Goal: Check status: Check status

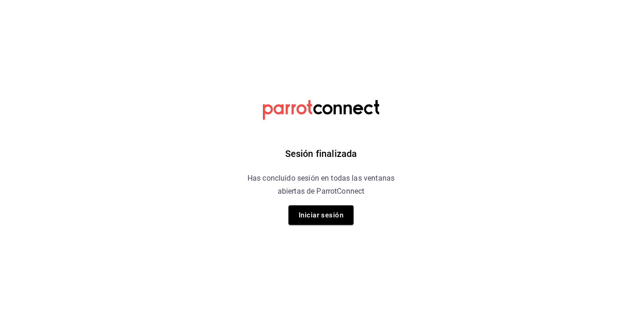
click at [324, 226] on div "Sesión finalizada Has concluido sesión en todas las ventanas abiertas de Parrot…" at bounding box center [321, 162] width 235 height 325
click at [324, 217] on button "Iniciar sesión" at bounding box center [320, 215] width 65 height 20
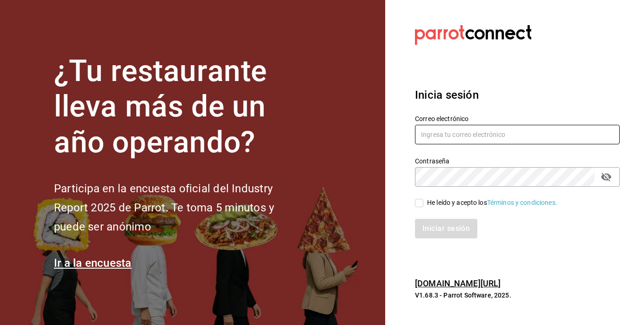
type input "[EMAIL_ADDRESS][PERSON_NAME][DOMAIN_NAME]"
click at [420, 203] on input "He leído y acepto los Términos y condiciones." at bounding box center [419, 203] width 8 height 8
checkbox input "true"
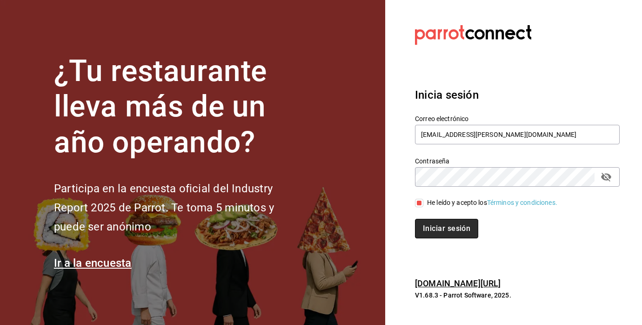
click at [434, 220] on button "Iniciar sesión" at bounding box center [446, 229] width 63 height 20
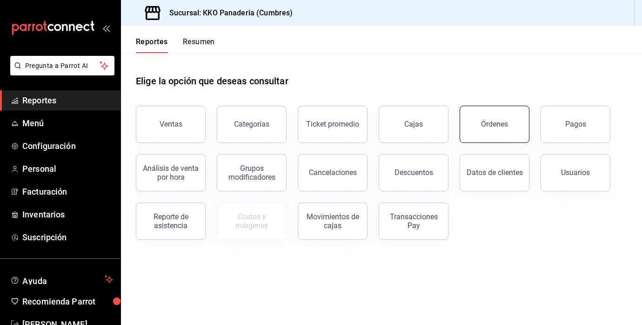
click at [507, 132] on button "Órdenes" at bounding box center [495, 124] width 70 height 37
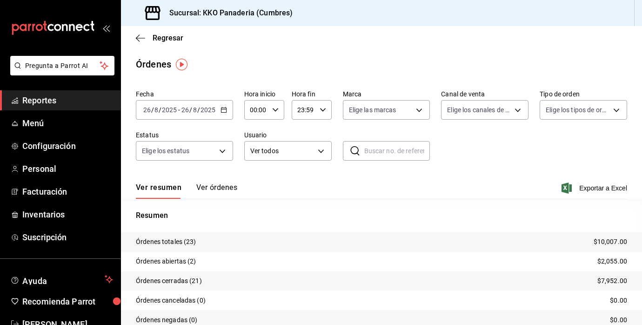
click at [226, 187] on button "Ver órdenes" at bounding box center [216, 191] width 41 height 16
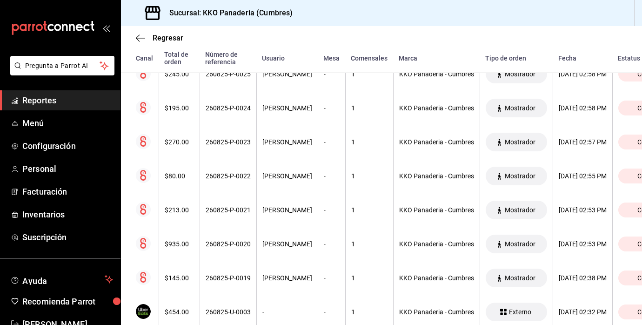
scroll to position [224, 0]
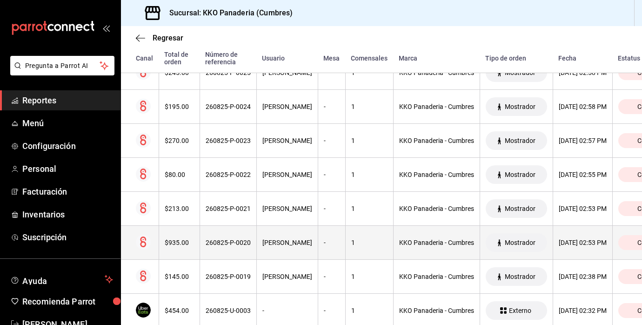
click at [172, 245] on div "$935.00" at bounding box center [179, 242] width 29 height 7
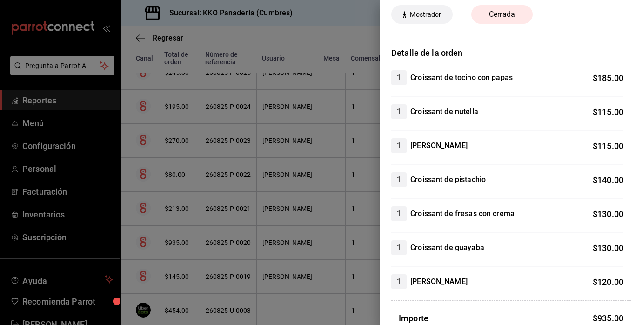
scroll to position [60, 0]
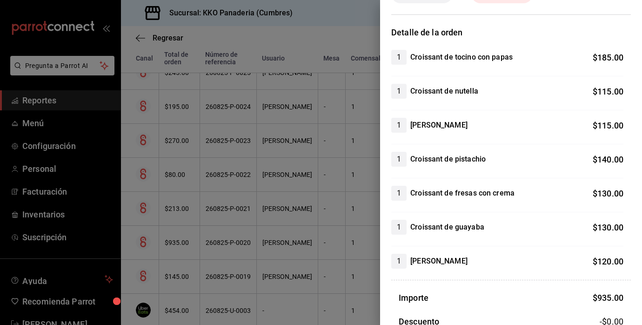
click at [260, 246] on div at bounding box center [321, 162] width 642 height 325
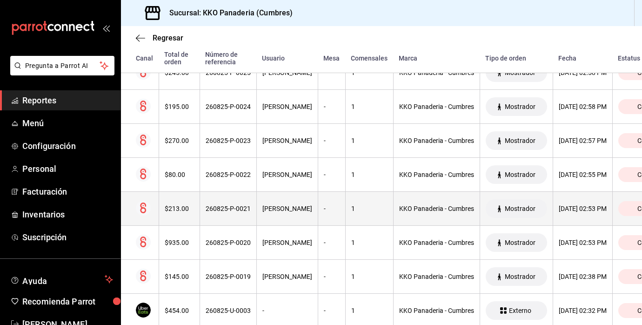
click at [183, 218] on th "$213.00" at bounding box center [179, 209] width 41 height 34
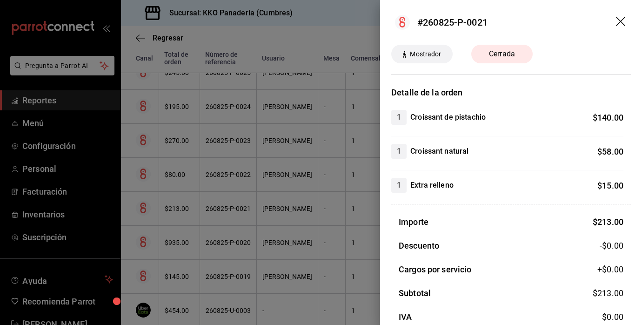
click at [333, 199] on div at bounding box center [321, 162] width 642 height 325
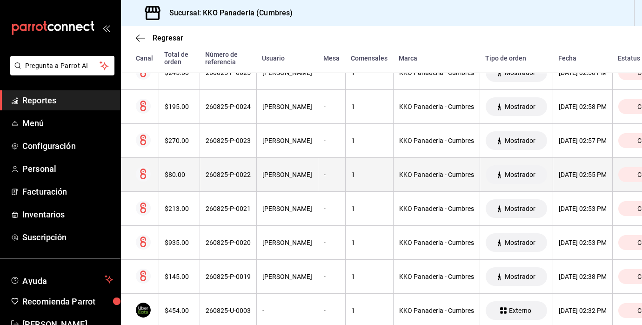
click at [183, 185] on th "$80.00" at bounding box center [179, 175] width 41 height 34
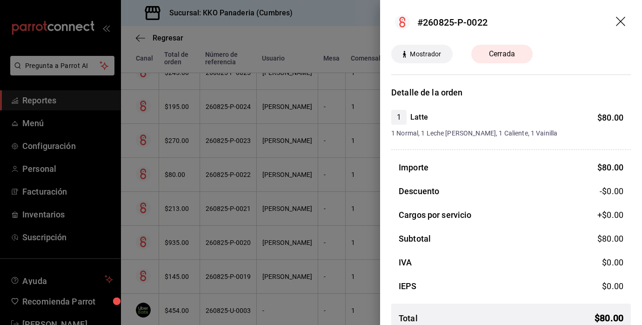
click at [183, 140] on div at bounding box center [321, 162] width 642 height 325
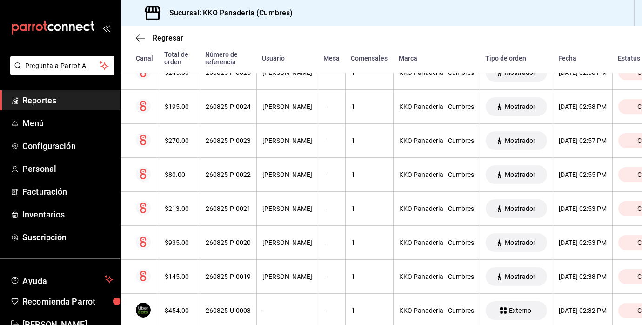
click at [185, 140] on div "$270.00" at bounding box center [179, 140] width 29 height 7
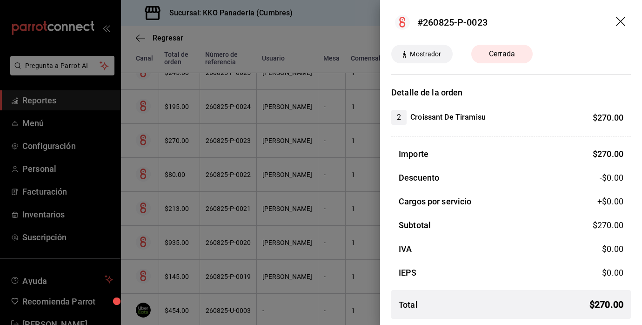
click at [245, 153] on div at bounding box center [321, 162] width 642 height 325
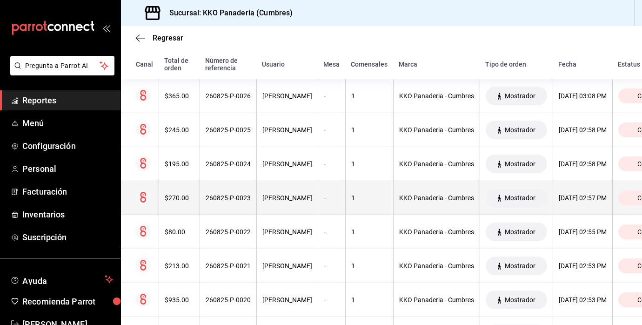
scroll to position [149, 0]
click at [182, 137] on th "$245.00" at bounding box center [179, 130] width 41 height 34
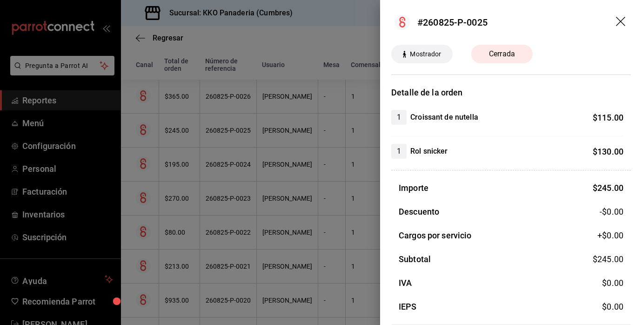
click at [239, 150] on div at bounding box center [321, 162] width 642 height 325
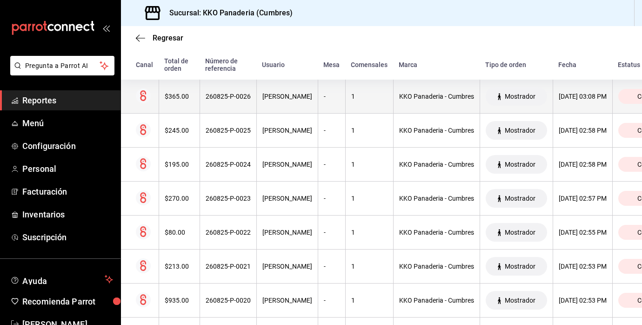
click at [183, 100] on th "$365.00" at bounding box center [179, 97] width 41 height 34
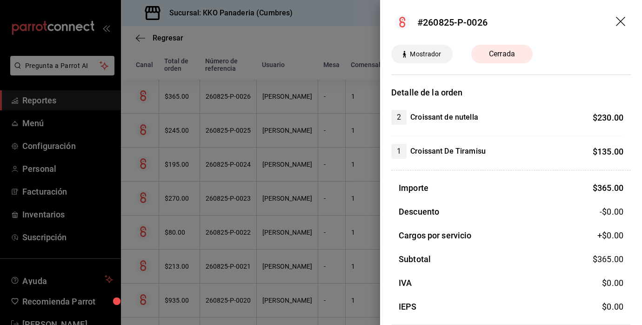
click at [213, 184] on div at bounding box center [321, 162] width 642 height 325
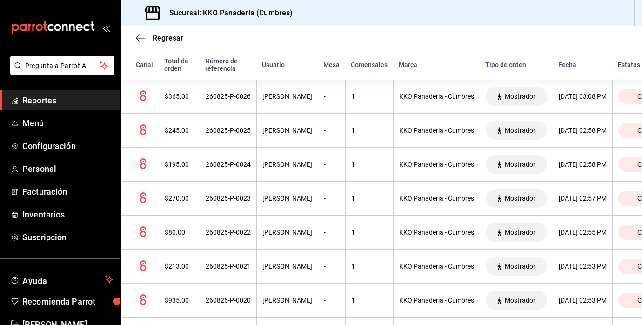
scroll to position [0, 0]
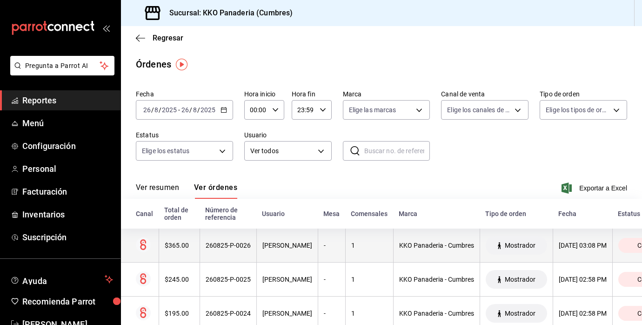
click at [179, 247] on div "$365.00" at bounding box center [179, 244] width 29 height 7
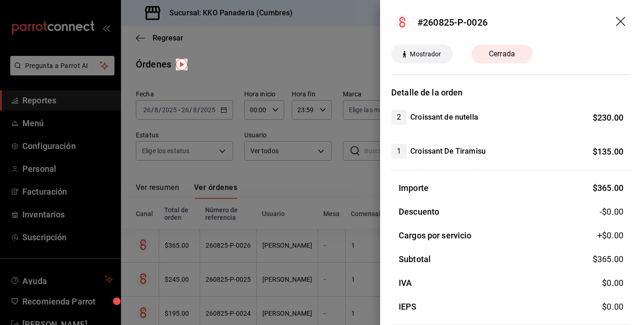
click at [233, 268] on div at bounding box center [321, 162] width 642 height 325
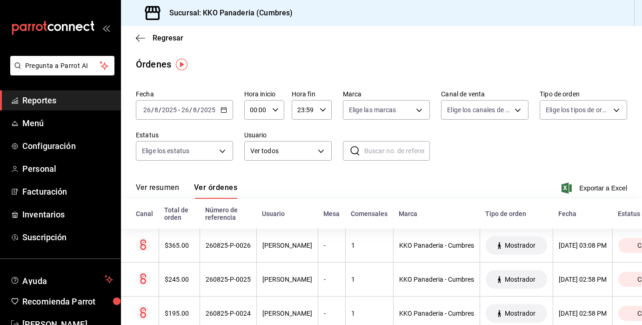
click at [49, 98] on span "Reportes" at bounding box center [67, 100] width 91 height 13
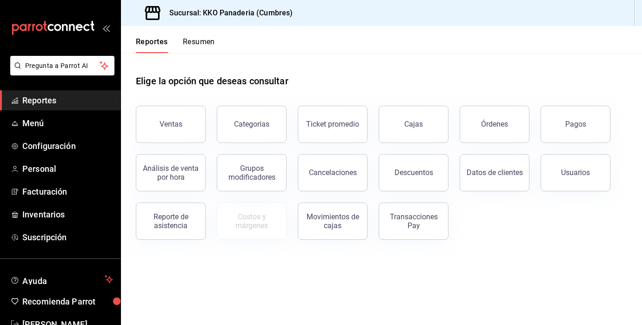
click at [166, 135] on button "Ventas" at bounding box center [171, 124] width 70 height 37
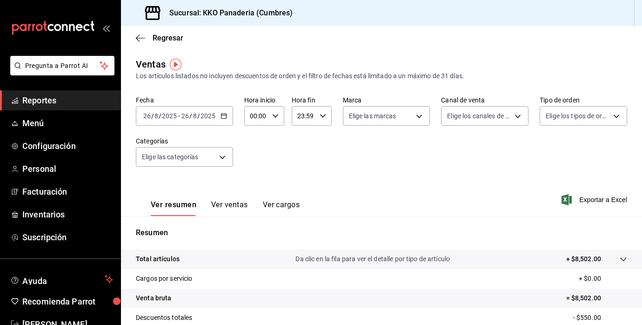
click at [60, 99] on span "Reportes" at bounding box center [67, 100] width 91 height 13
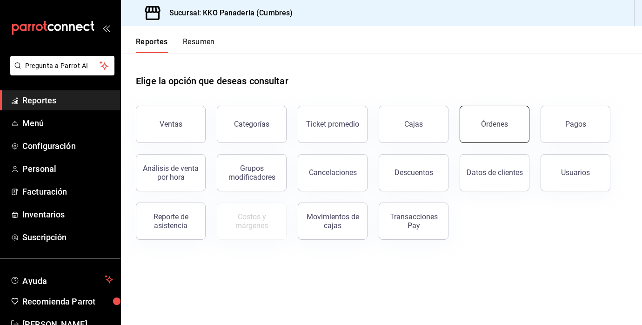
click at [503, 124] on div "Órdenes" at bounding box center [494, 124] width 27 height 9
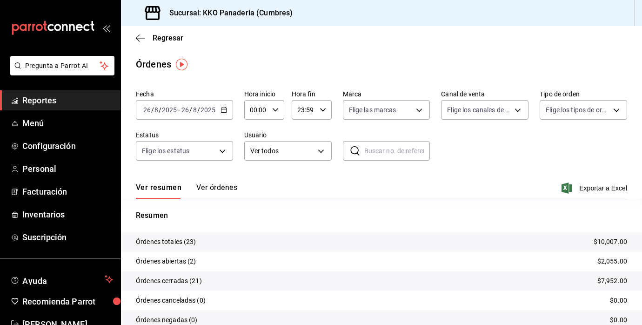
click at [219, 185] on button "Ver órdenes" at bounding box center [216, 191] width 41 height 16
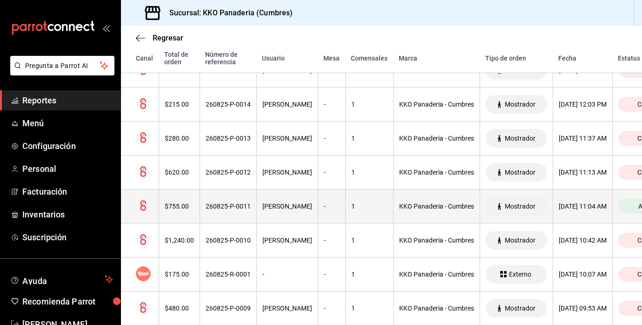
scroll to position [668, 0]
click at [174, 204] on div "$755.00" at bounding box center [179, 205] width 29 height 7
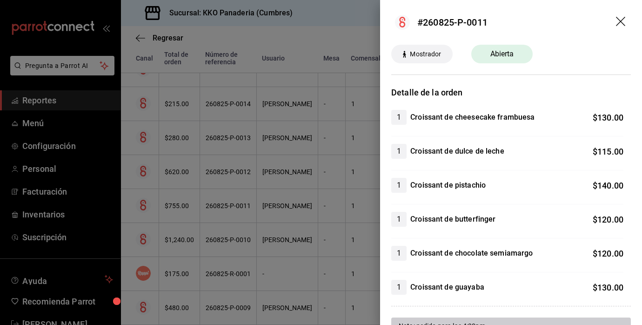
click at [354, 257] on div at bounding box center [321, 162] width 642 height 325
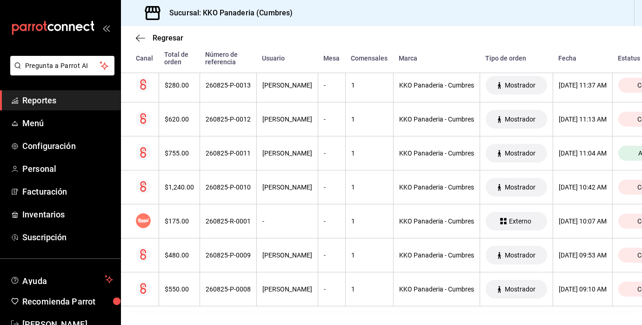
scroll to position [0, 0]
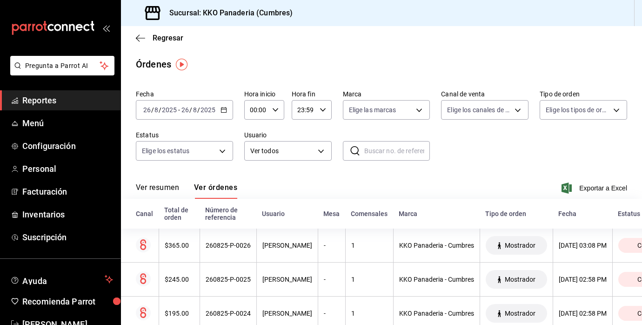
click at [22, 98] on span "Reportes" at bounding box center [67, 100] width 91 height 13
